Goal: Transaction & Acquisition: Purchase product/service

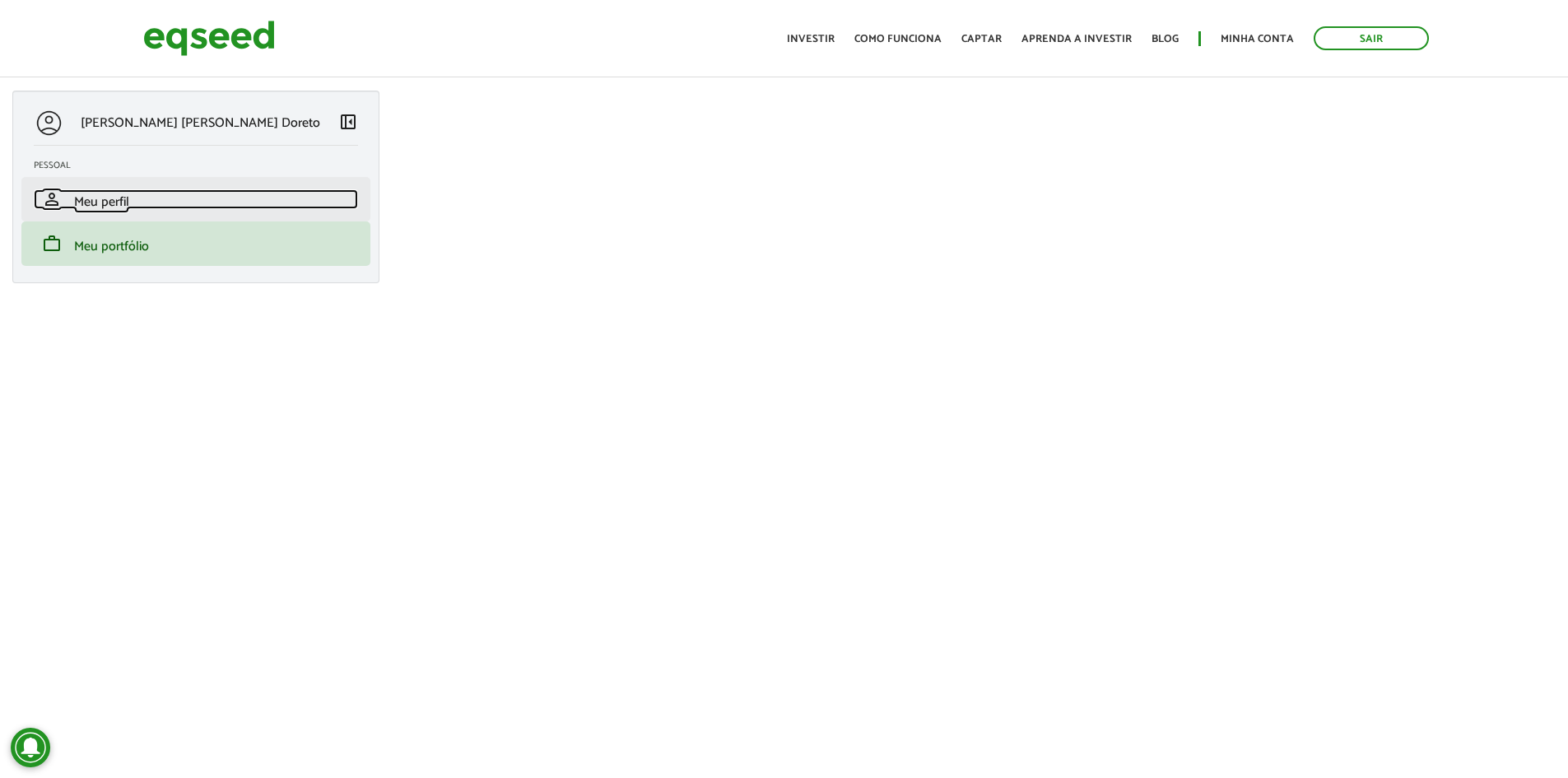
click at [101, 205] on span "Meu perfil" at bounding box center [101, 202] width 55 height 22
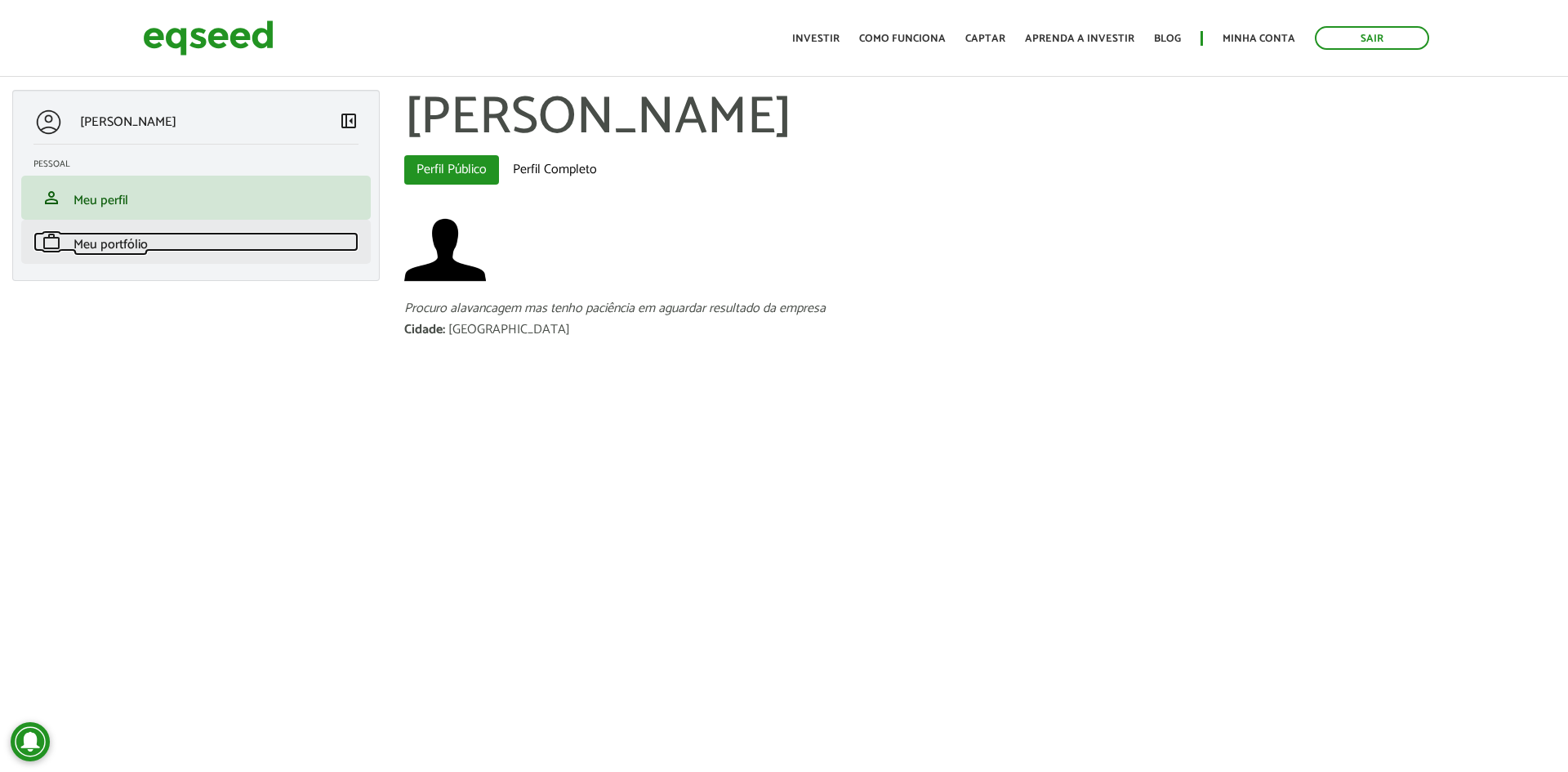
click at [101, 242] on span "Meu portfólio" at bounding box center [110, 245] width 74 height 22
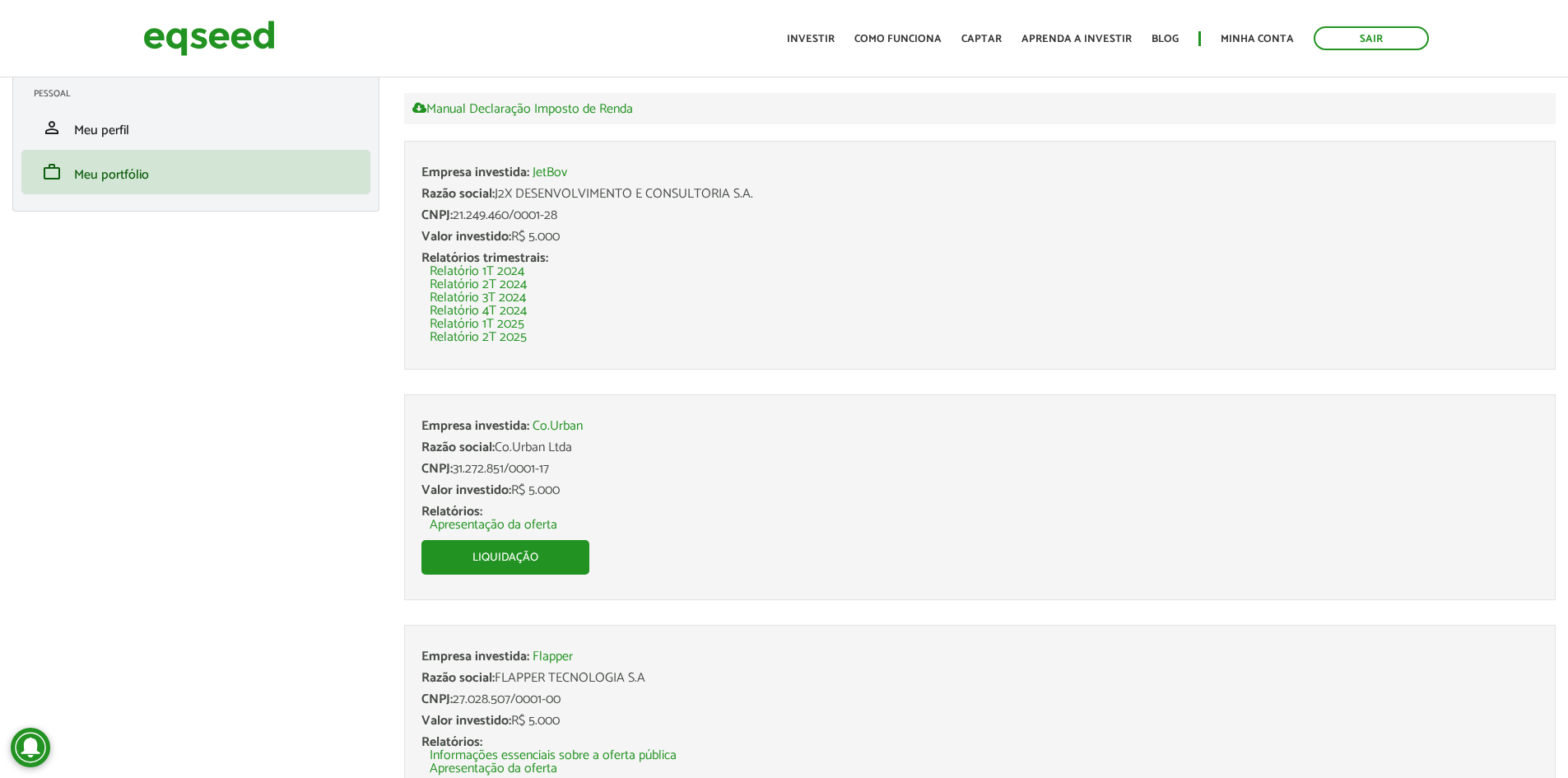
scroll to position [152, 0]
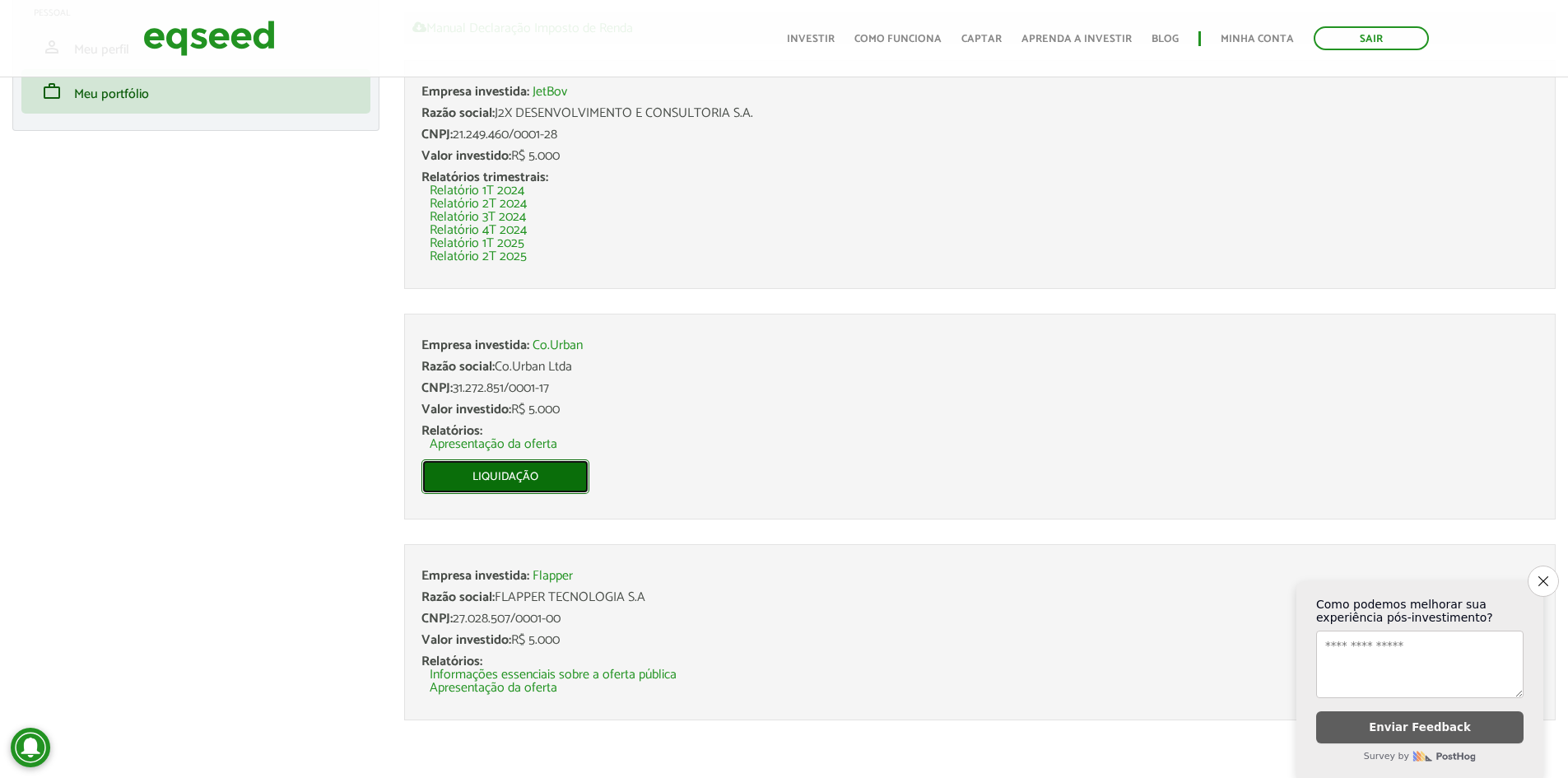
click at [474, 475] on link "Liquidação" at bounding box center [505, 476] width 168 height 34
